Goal: Find specific page/section: Find specific page/section

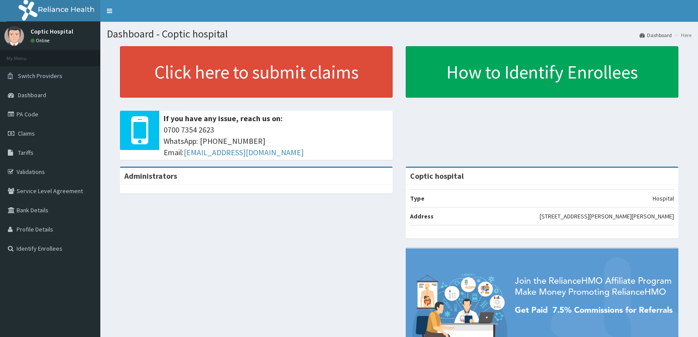
click at [40, 120] on link "PA Code" at bounding box center [50, 114] width 100 height 19
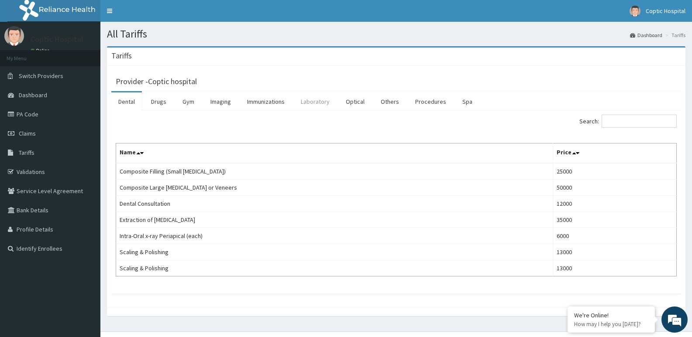
click at [307, 99] on link "Laboratory" at bounding box center [315, 101] width 43 height 18
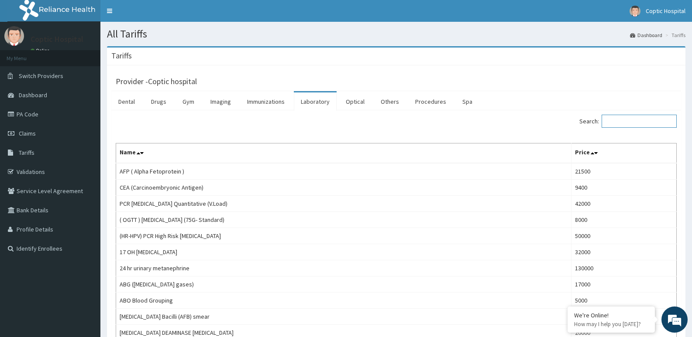
click at [643, 123] on input "Search:" at bounding box center [638, 121] width 75 height 13
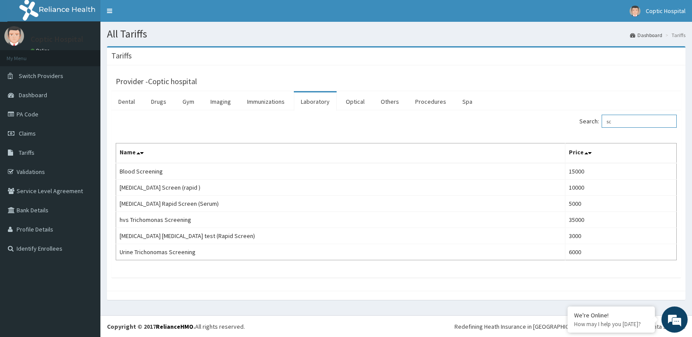
type input "s"
type input "b"
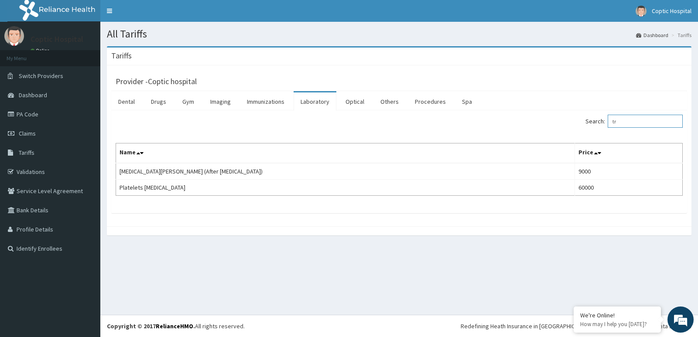
type input "t"
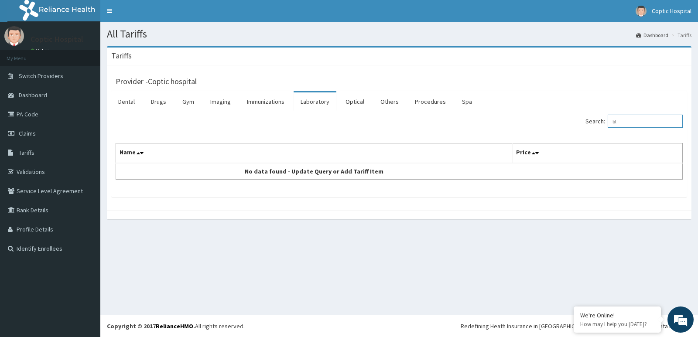
type input "b"
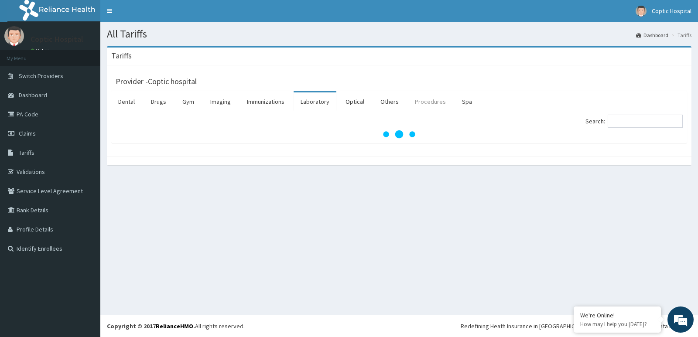
click at [426, 105] on link "Procedures" at bounding box center [430, 101] width 45 height 18
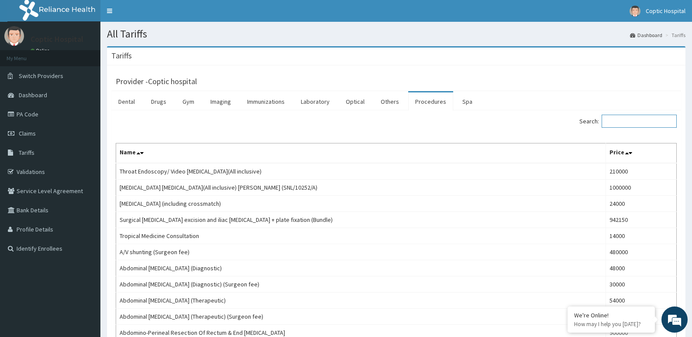
click at [620, 119] on input "Search:" at bounding box center [638, 121] width 75 height 13
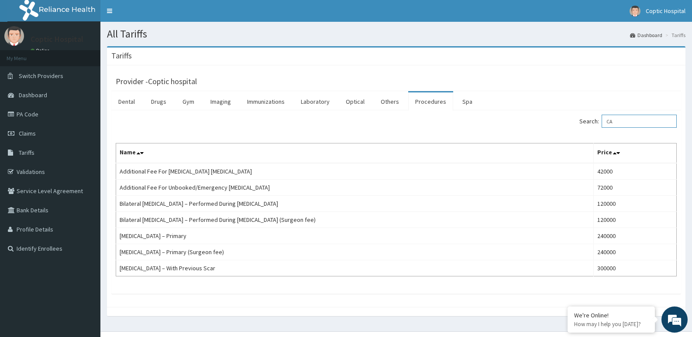
type input "C"
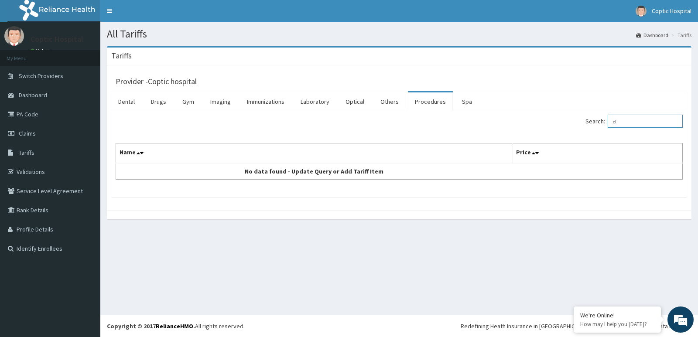
type input "e"
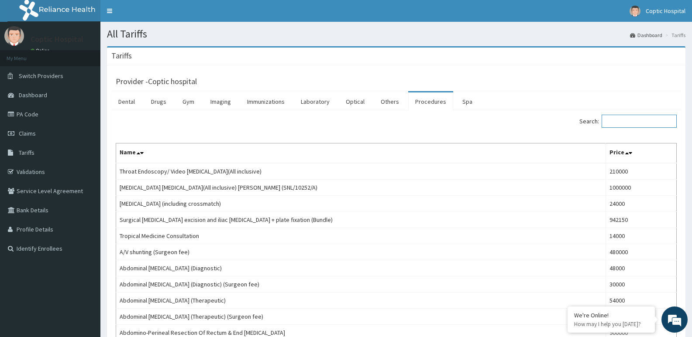
click at [640, 124] on input "Search:" at bounding box center [638, 121] width 75 height 13
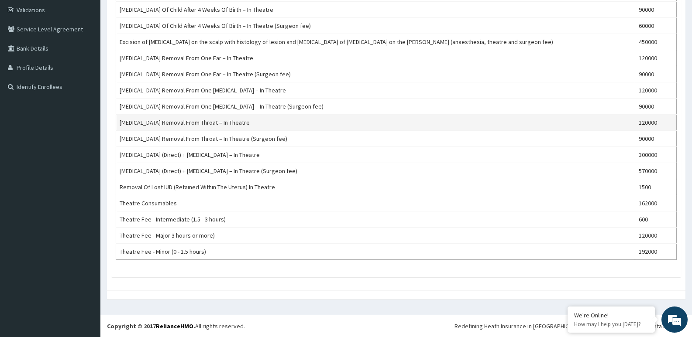
scroll to position [75, 0]
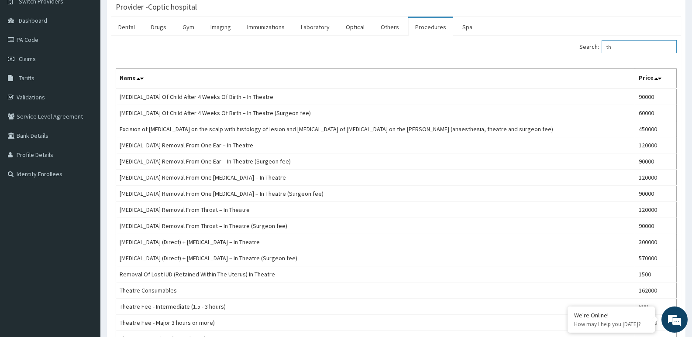
type input "t"
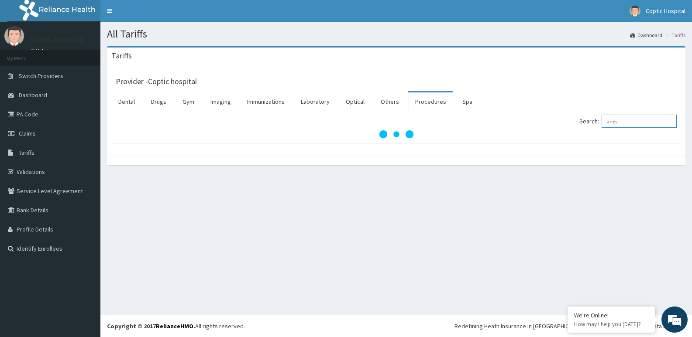
scroll to position [0, 0]
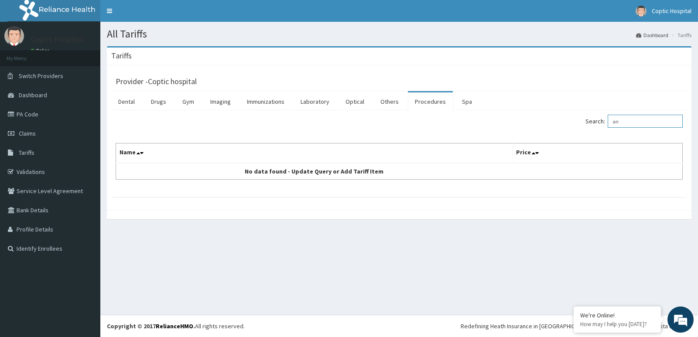
type input "a"
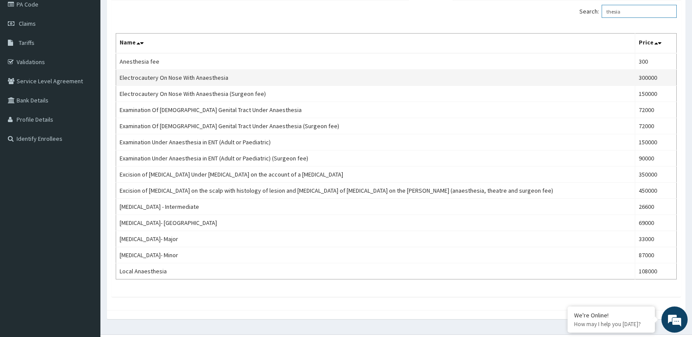
scroll to position [130, 0]
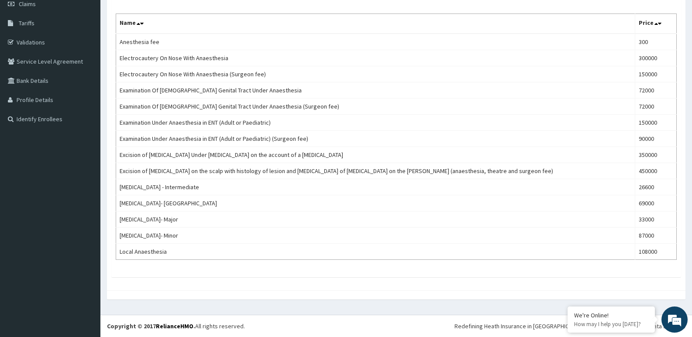
type input "thesia"
